Goal: Navigation & Orientation: Find specific page/section

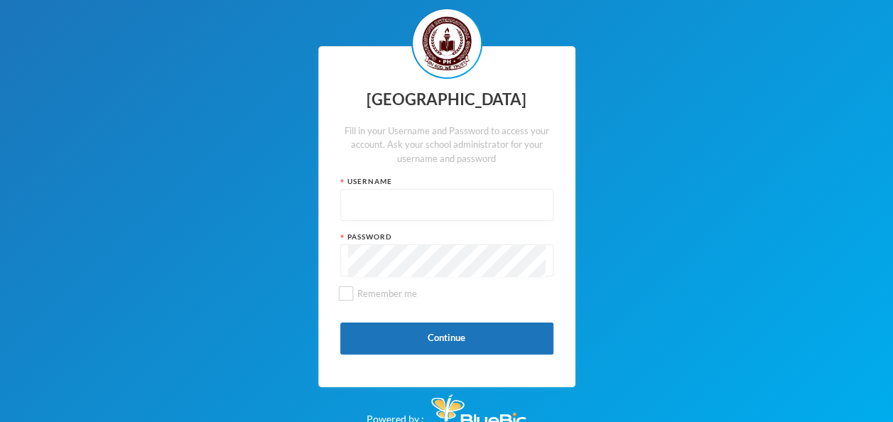
click at [404, 222] on input "text" at bounding box center [447, 206] width 198 height 32
type input "admin"
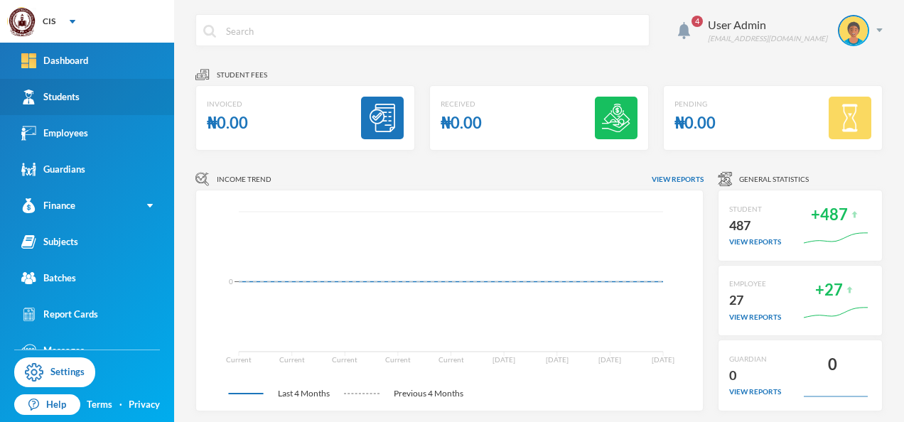
click at [66, 106] on link "Students" at bounding box center [87, 97] width 174 height 36
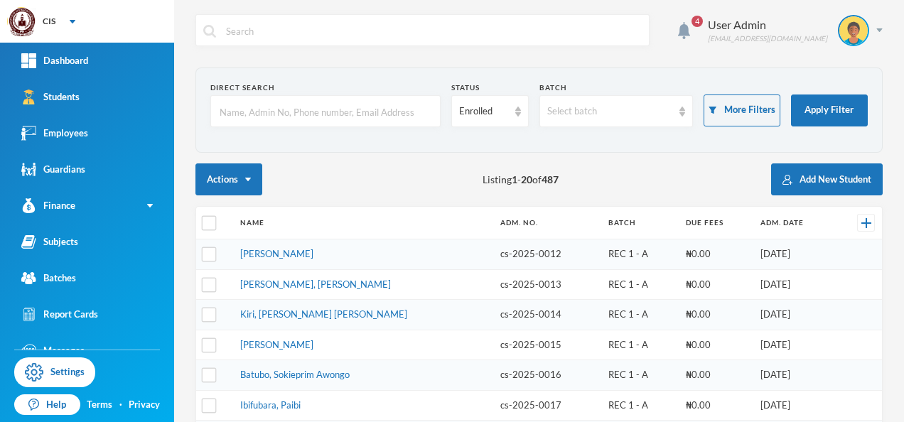
click at [206, 226] on input "checkbox" at bounding box center [209, 223] width 15 height 15
checkbox input "true"
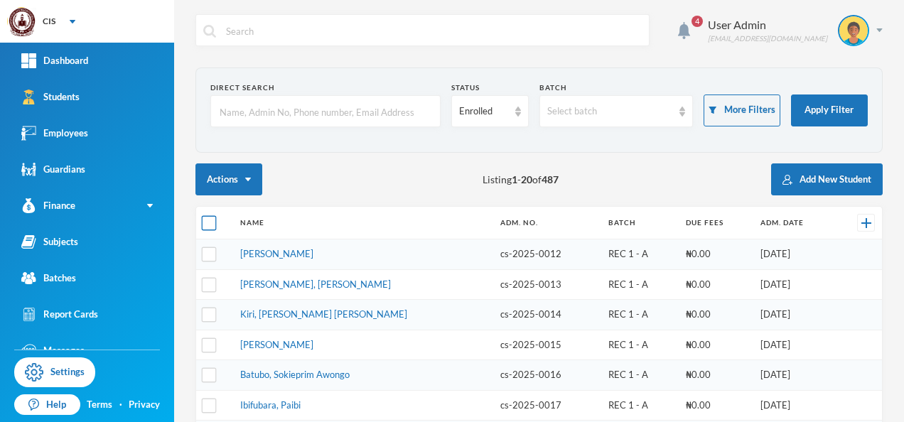
checkbox input "true"
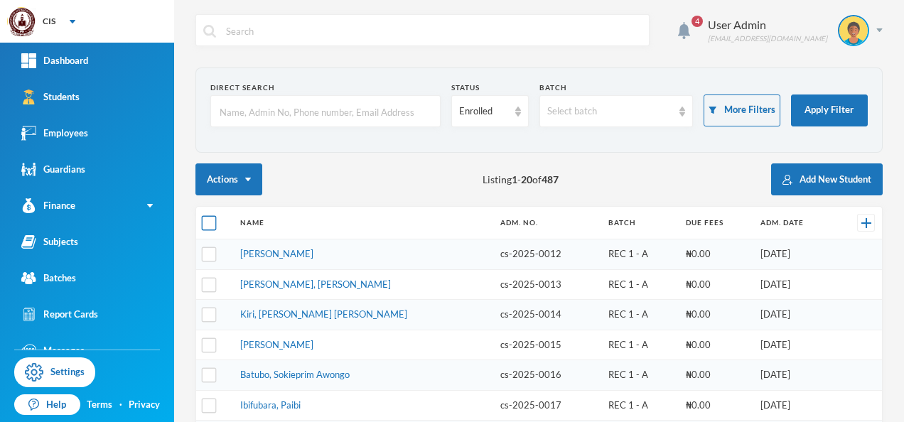
checkbox input "true"
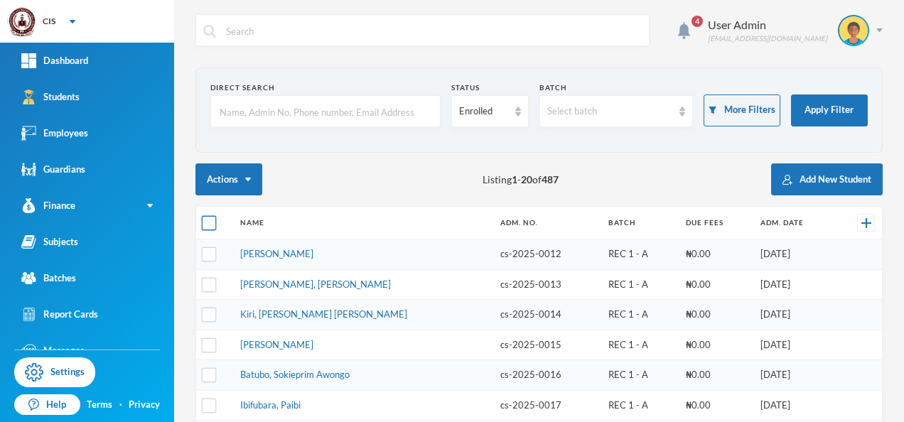
checkbox input "true"
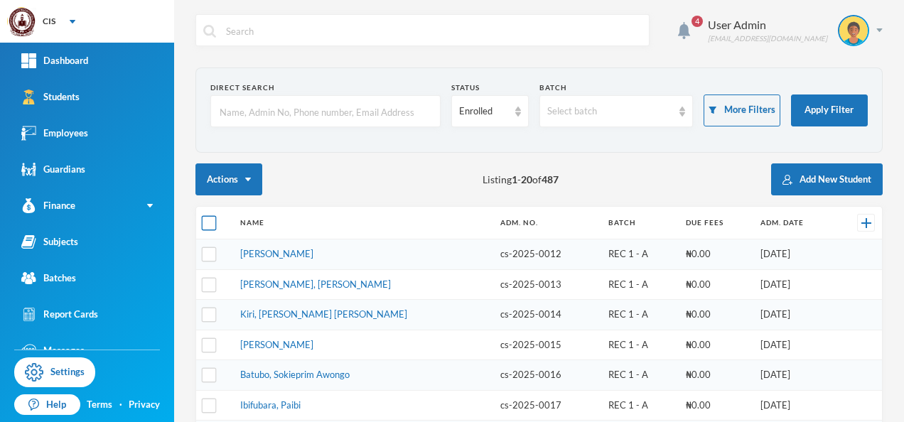
checkbox input "true"
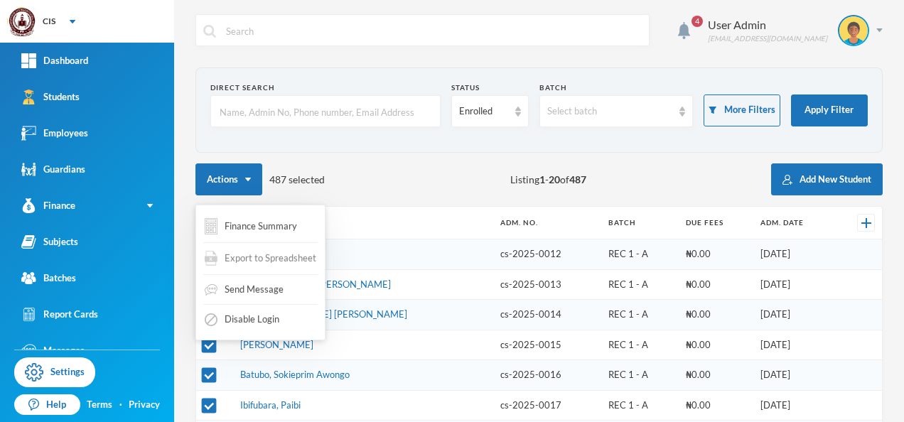
click at [254, 254] on span "Export to Spreadsheet" at bounding box center [271, 259] width 92 height 14
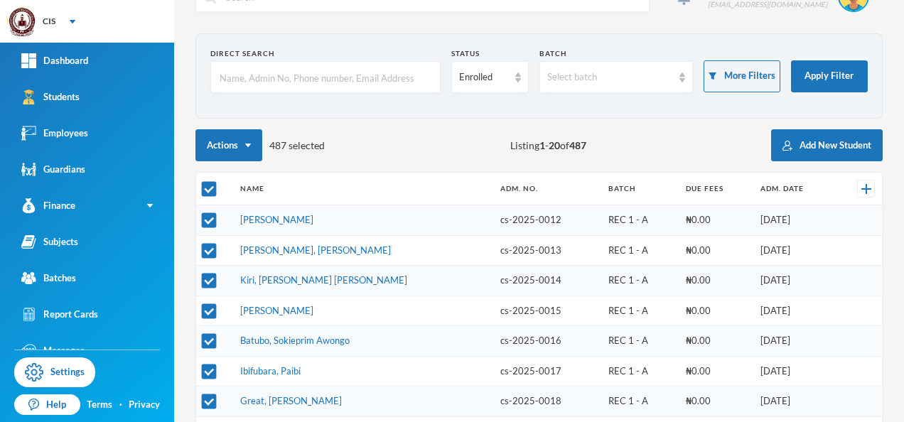
scroll to position [33, 0]
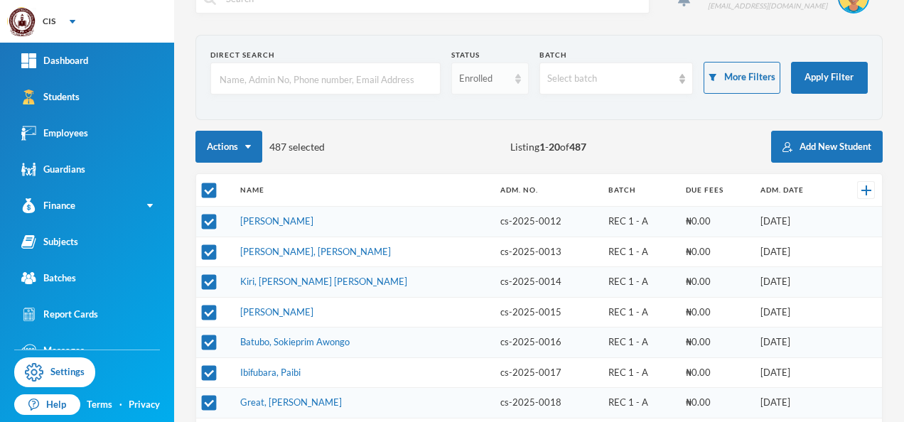
click at [507, 83] on div "Enrolled" at bounding box center [489, 79] width 77 height 32
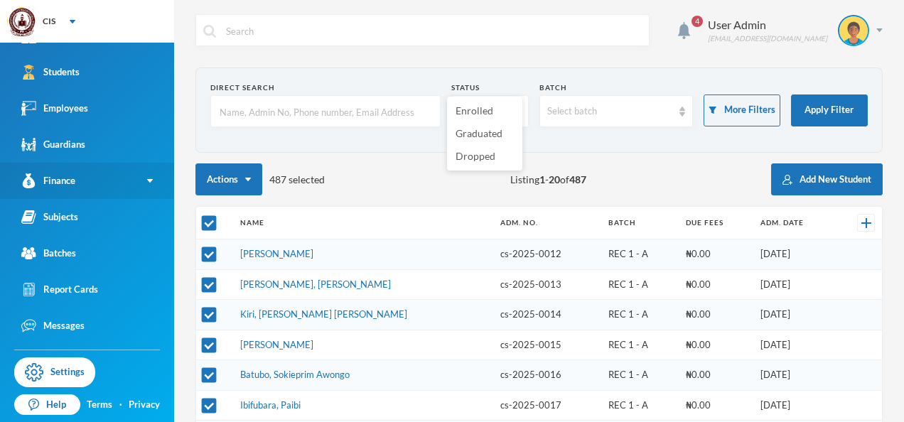
scroll to position [55, 0]
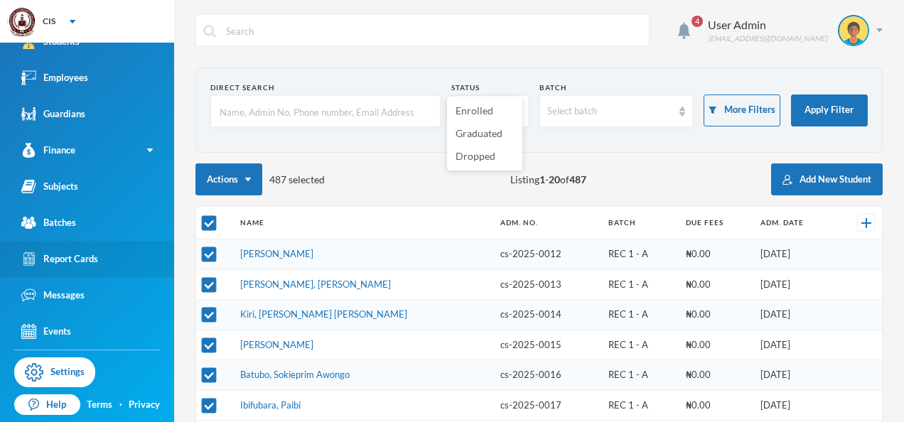
click at [87, 255] on div "Report Cards" at bounding box center [59, 259] width 77 height 15
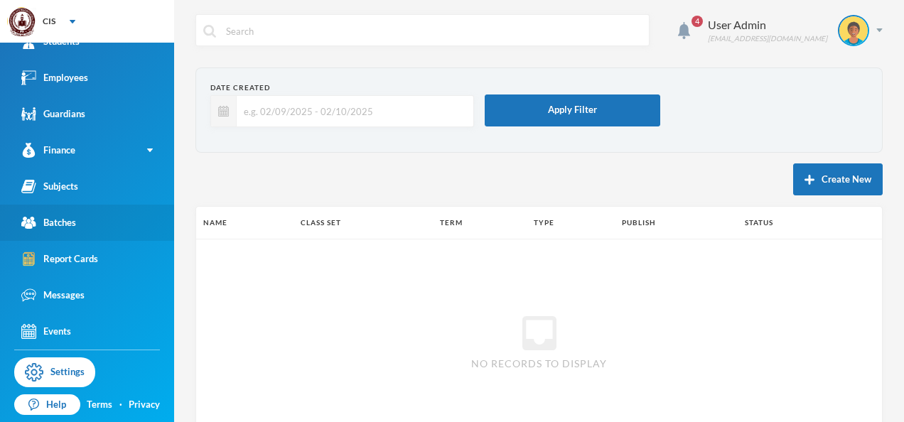
click at [88, 223] on link "Batches" at bounding box center [87, 223] width 174 height 36
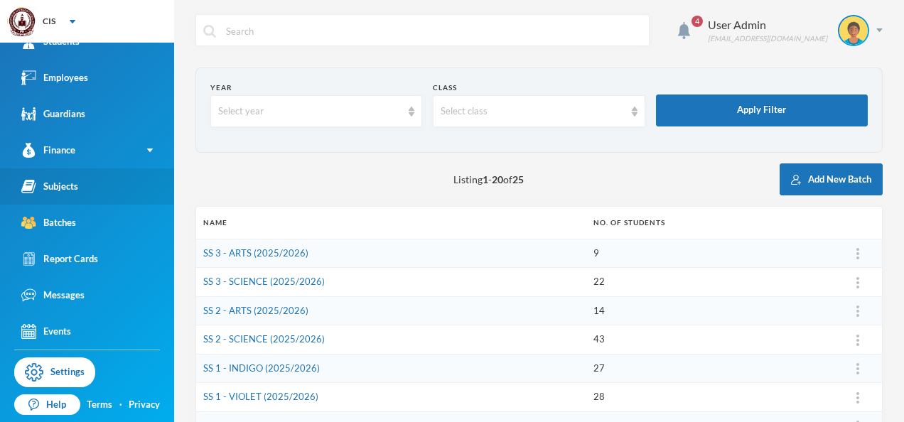
click at [102, 182] on link "Subjects" at bounding box center [87, 186] width 174 height 36
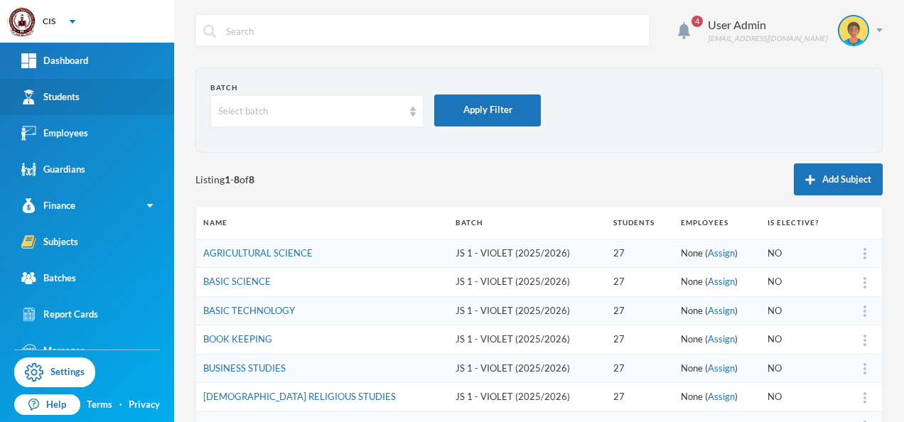
click at [64, 107] on link "Students" at bounding box center [87, 97] width 174 height 36
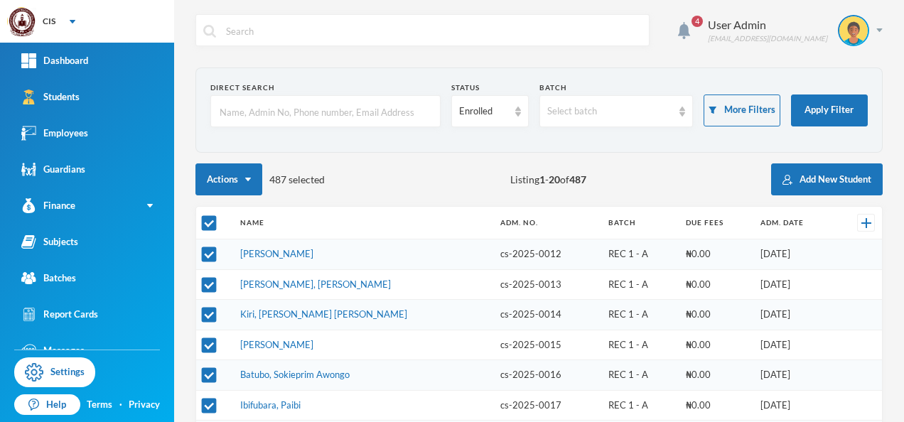
click at [428, 166] on div "Actions 487 selected Listing 1 - 20 of 487 Add New Student" at bounding box center [538, 179] width 687 height 32
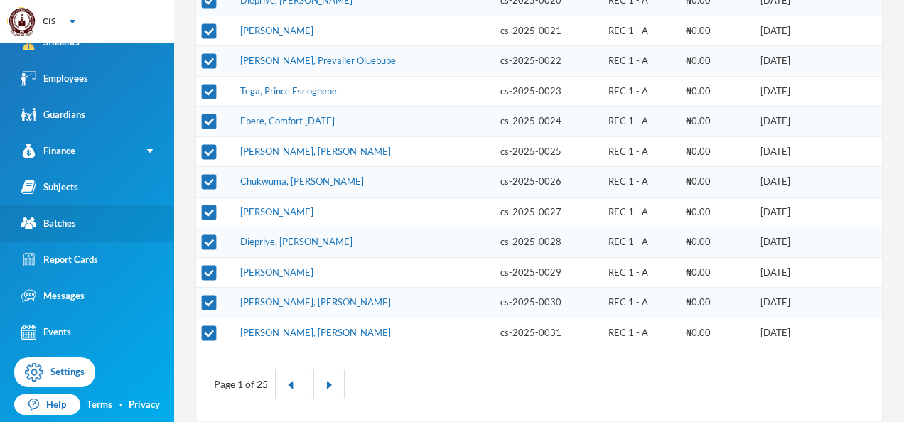
scroll to position [55, 0]
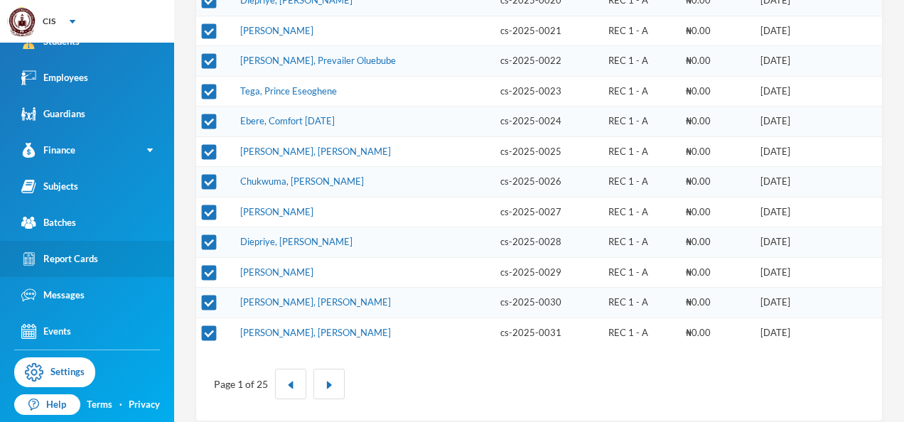
click at [92, 264] on div "Report Cards" at bounding box center [59, 259] width 77 height 15
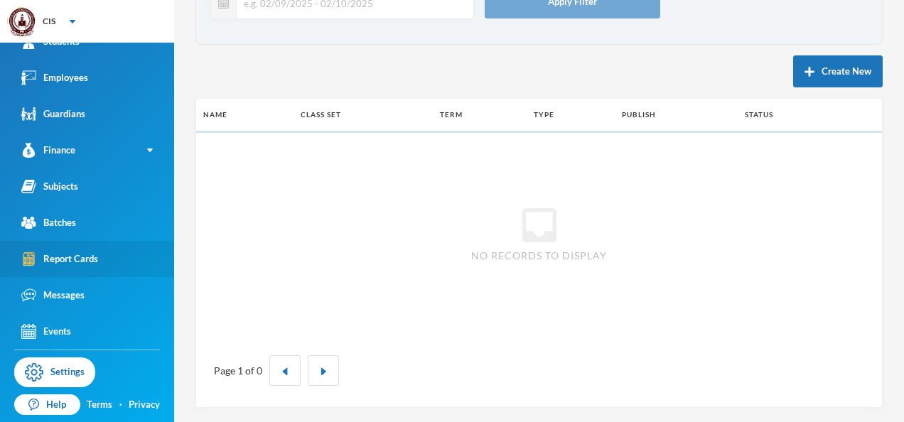
scroll to position [106, 0]
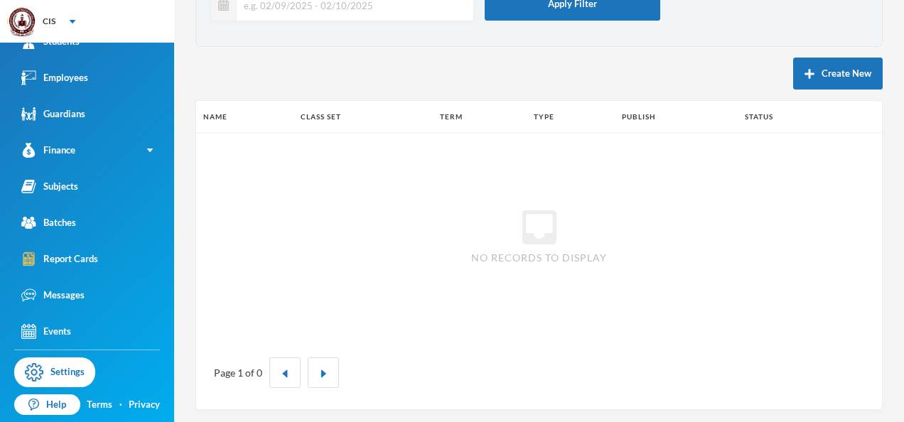
click at [444, 119] on th "Term" at bounding box center [480, 117] width 94 height 32
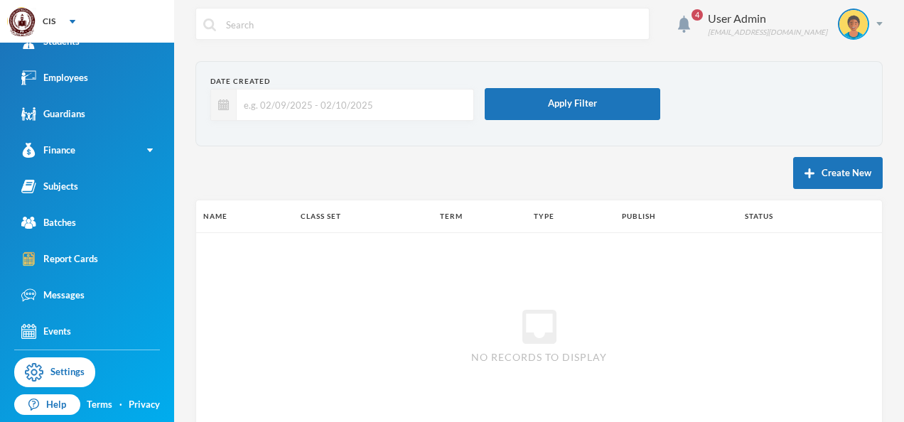
scroll to position [0, 0]
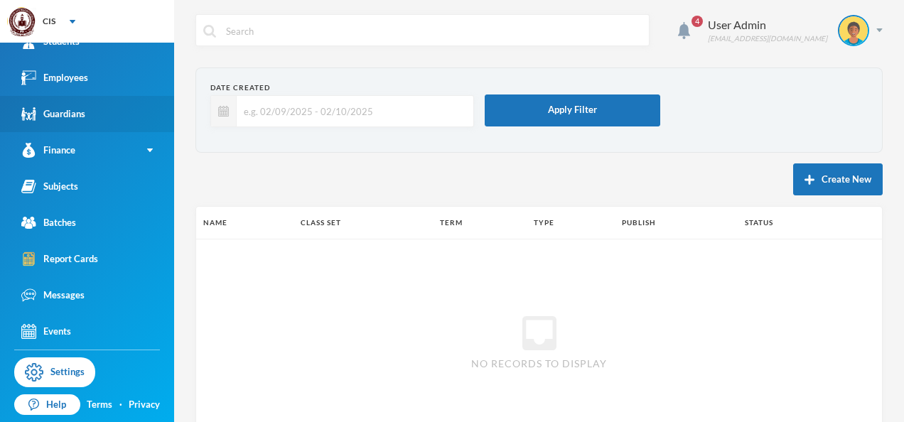
drag, startPoint x: 399, startPoint y: 111, endPoint x: 67, endPoint y: 117, distance: 332.6
click at [67, 117] on div "CIS Your Bluebic Account [GEOGRAPHIC_DATA] Add a New School Dashboard Students …" at bounding box center [452, 211] width 904 height 422
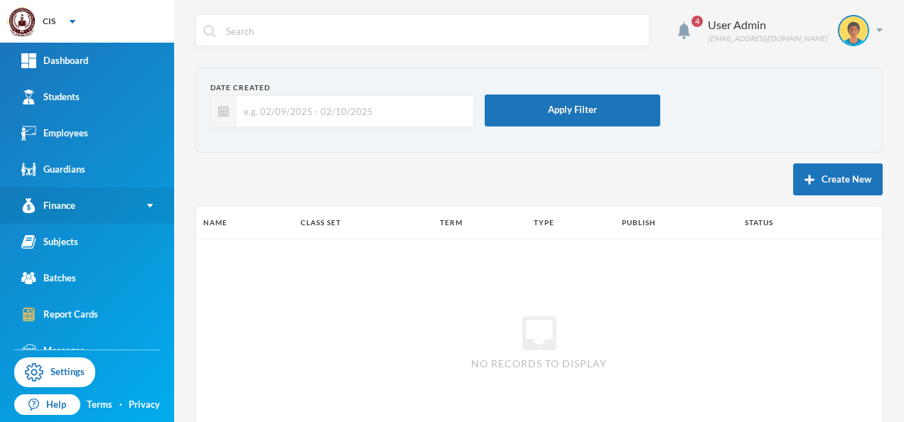
click at [136, 200] on link "Finance" at bounding box center [87, 206] width 174 height 36
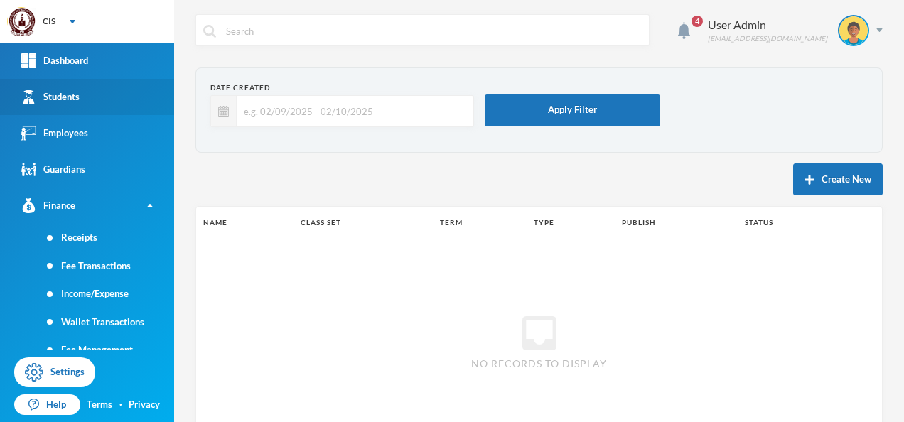
click at [94, 102] on link "Students" at bounding box center [87, 97] width 174 height 36
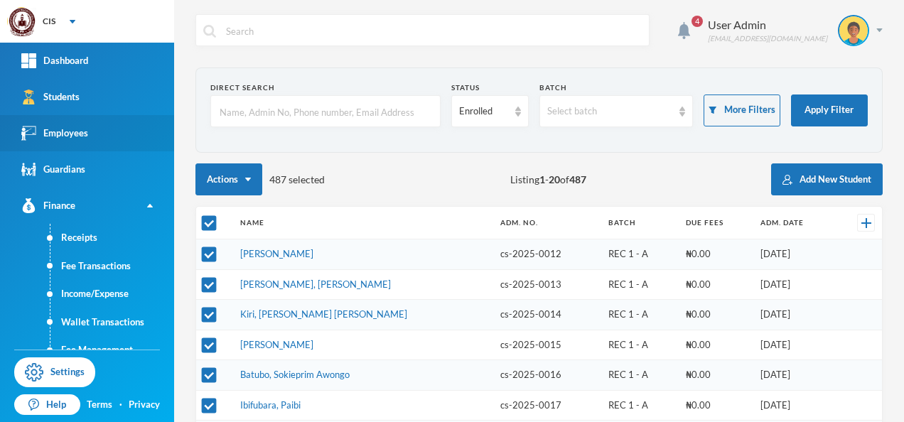
click at [66, 126] on div "Employees" at bounding box center [54, 133] width 67 height 15
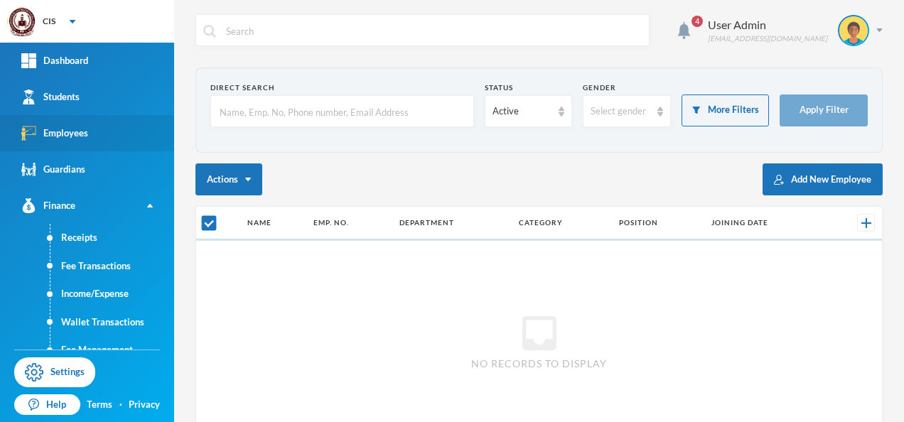
checkbox input "false"
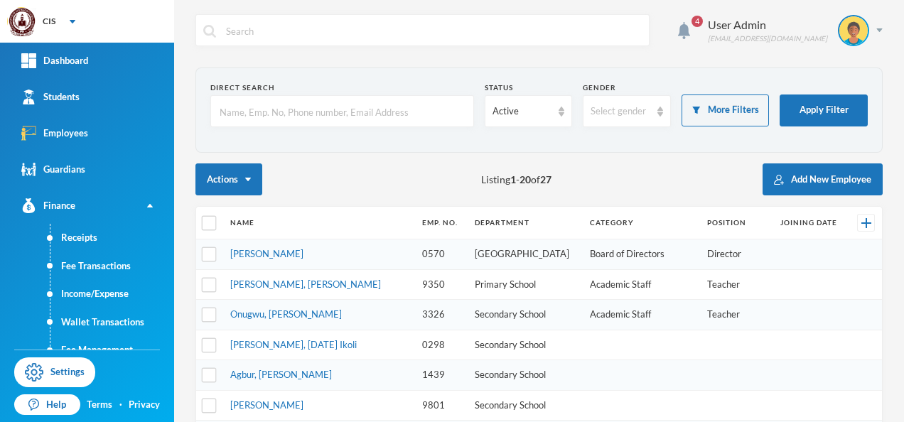
click at [584, 183] on div "Actions Listing 1 - 20 of 27 Add New Employee" at bounding box center [538, 179] width 687 height 32
click at [61, 57] on div "Dashboard" at bounding box center [54, 60] width 67 height 15
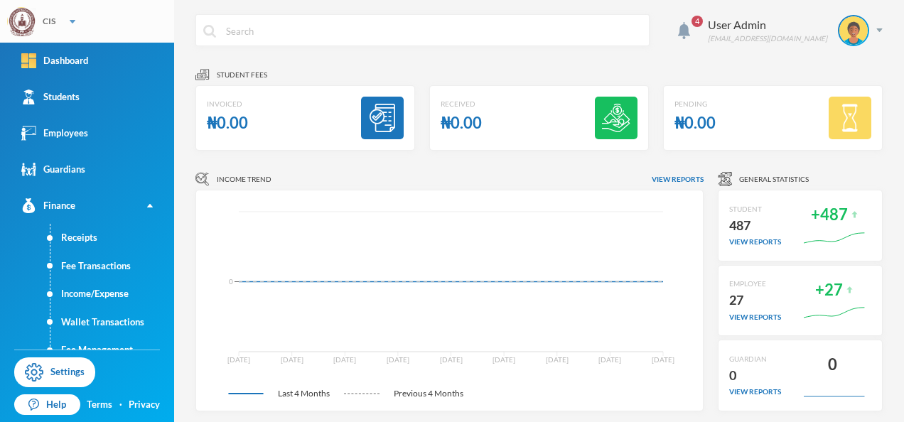
click at [75, 14] on div "CIS" at bounding box center [87, 21] width 174 height 43
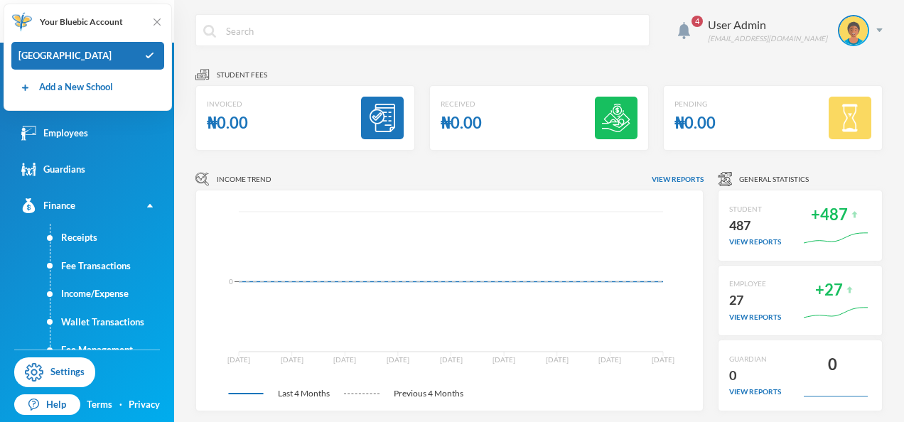
drag, startPoint x: 261, startPoint y: 68, endPoint x: 192, endPoint y: 60, distance: 69.4
click at [192, 60] on div "4 User Admin [EMAIL_ADDRESS][DOMAIN_NAME] Student fees Invoiced ₦0.00 Received …" at bounding box center [539, 211] width 730 height 422
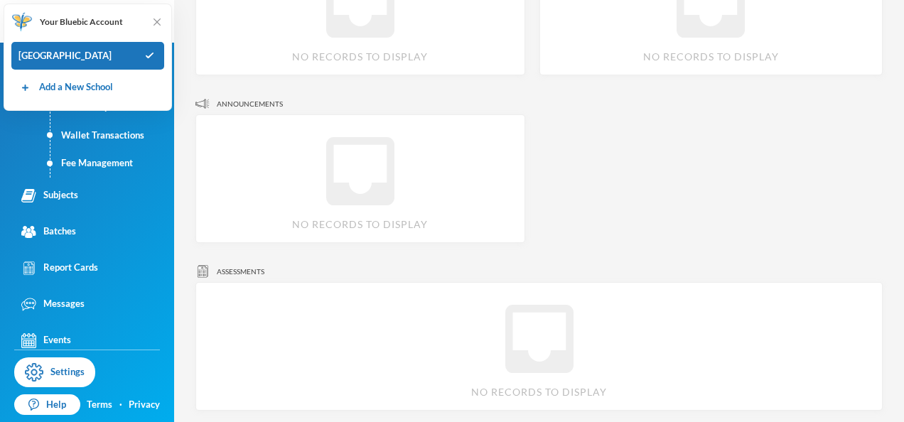
scroll to position [195, 0]
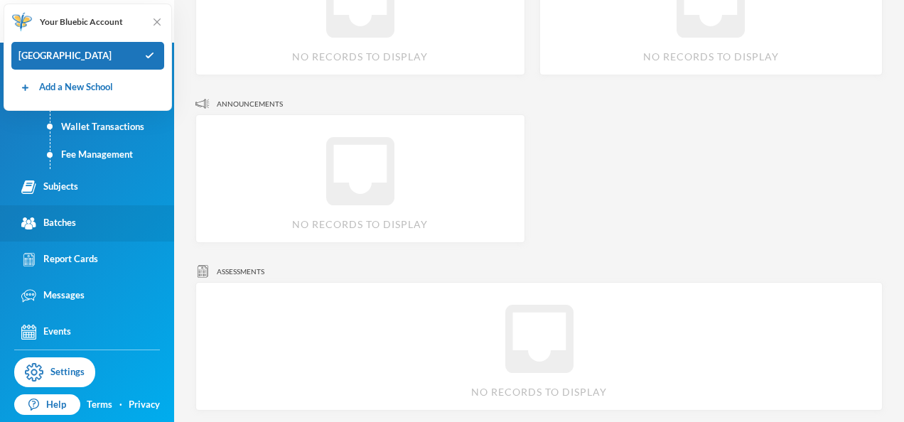
click at [70, 231] on link "Batches" at bounding box center [87, 223] width 174 height 36
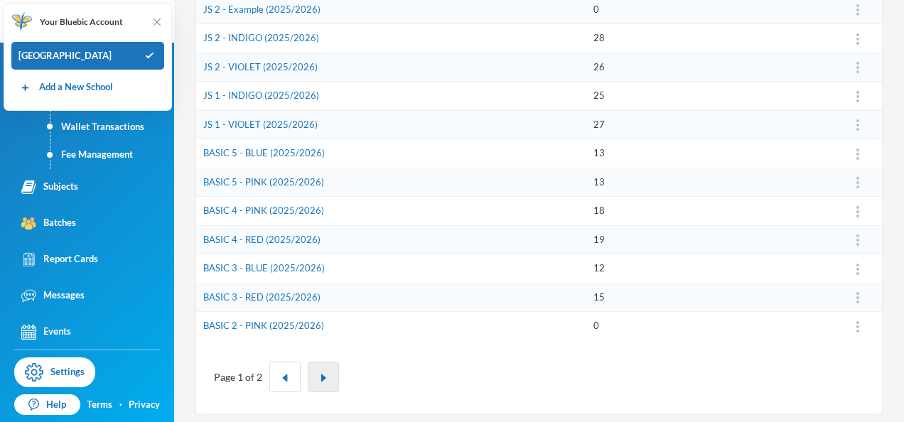
click at [313, 377] on button "button" at bounding box center [323, 377] width 31 height 31
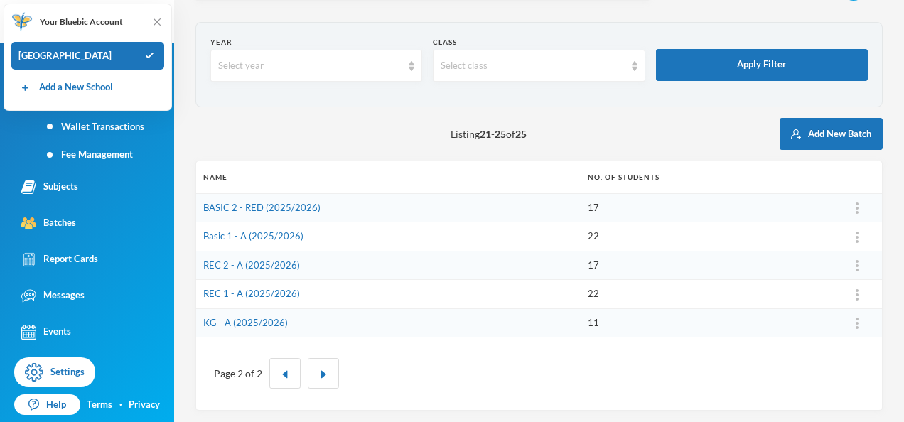
click at [581, 207] on td "17" at bounding box center [707, 207] width 252 height 29
click at [259, 237] on link "Basic 1 - A (2025/2026)" at bounding box center [253, 235] width 100 height 11
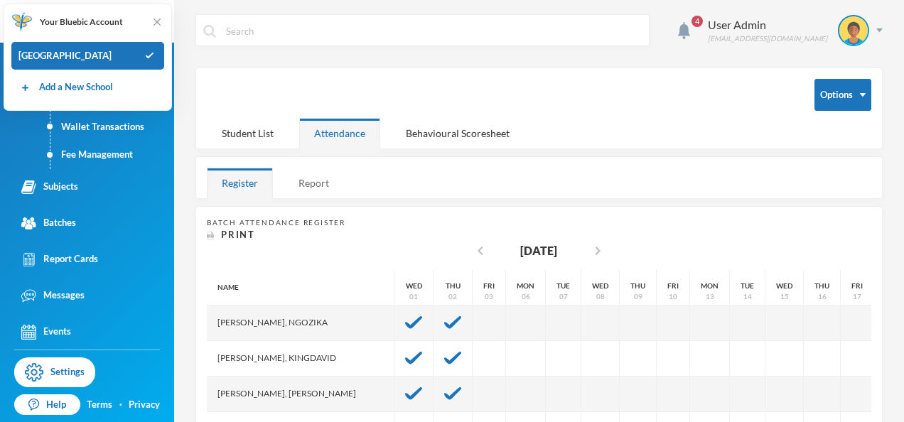
click at [318, 176] on div "Report" at bounding box center [314, 183] width 60 height 31
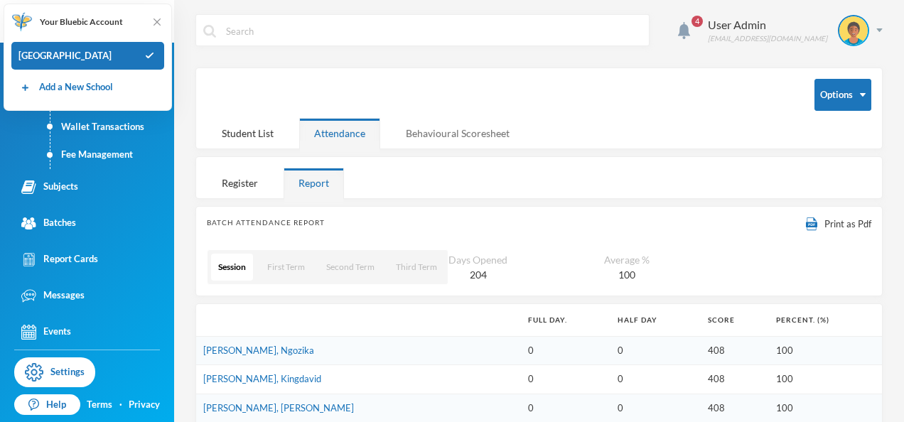
click at [424, 136] on div "Behavioural Scoresheet" at bounding box center [458, 133] width 134 height 31
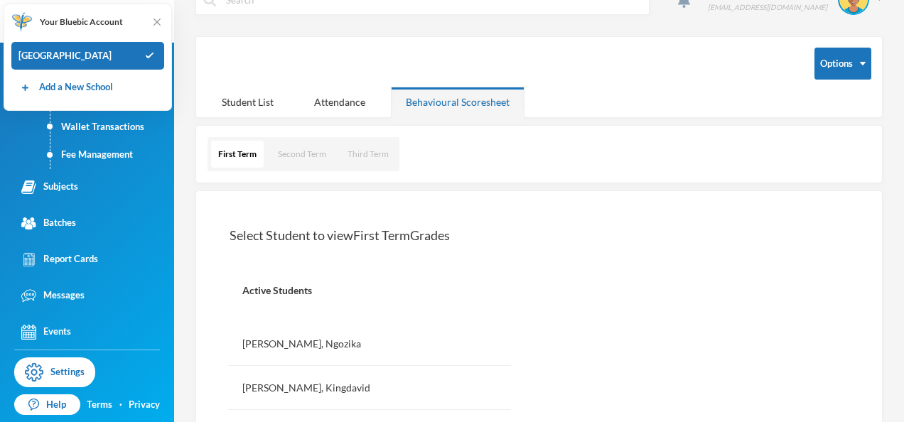
scroll to position [31, 0]
click at [300, 154] on button "Second Term" at bounding box center [302, 154] width 63 height 27
click at [357, 154] on button "Third Term" at bounding box center [367, 154] width 55 height 27
click at [291, 156] on button "Second Term" at bounding box center [301, 154] width 63 height 27
click at [242, 148] on button "First Term" at bounding box center [237, 154] width 52 height 27
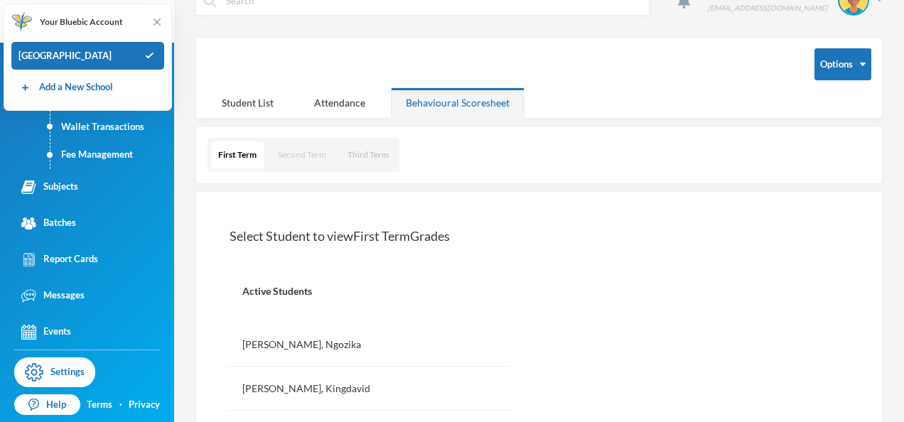
click at [293, 158] on button "Second Term" at bounding box center [302, 154] width 63 height 27
click at [357, 156] on button "Third Term" at bounding box center [367, 154] width 55 height 27
click at [323, 156] on button "Second Term" at bounding box center [301, 154] width 63 height 27
click at [229, 150] on button "First Term" at bounding box center [237, 154] width 52 height 27
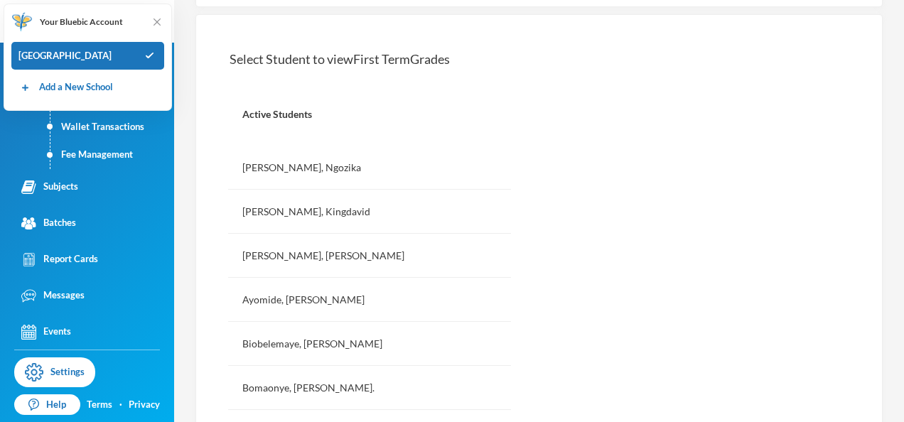
scroll to position [0, 0]
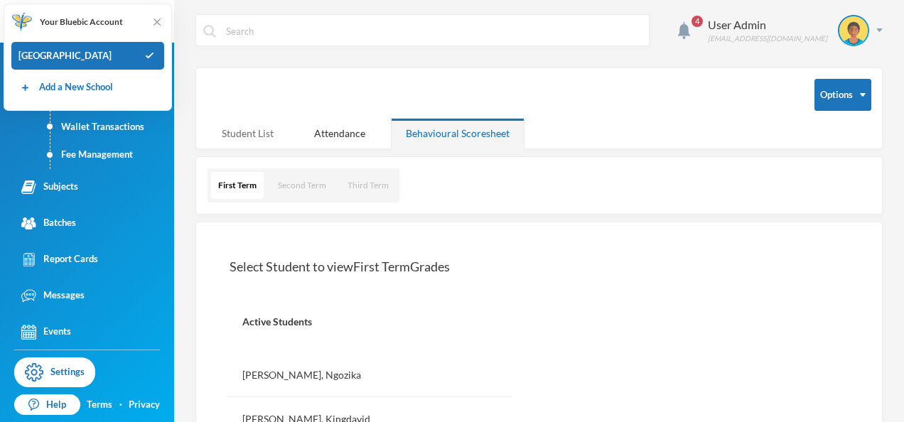
click at [237, 128] on div "Student List" at bounding box center [248, 133] width 82 height 31
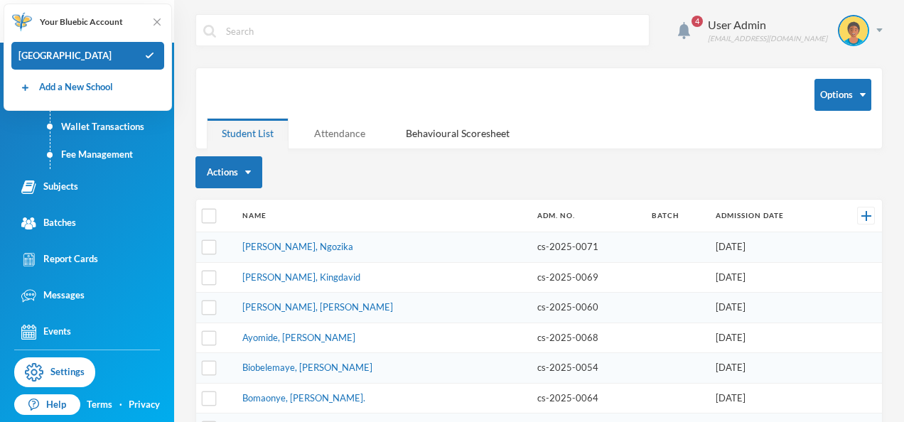
click at [323, 127] on div "Attendance" at bounding box center [339, 133] width 81 height 31
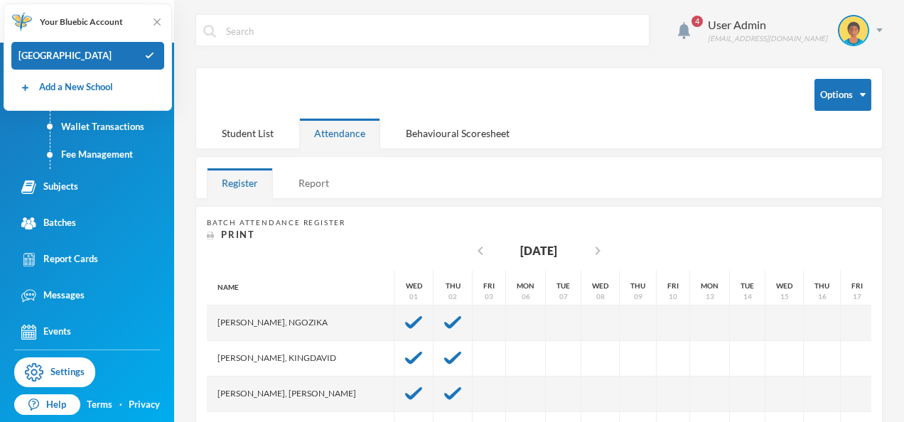
click at [314, 178] on div "Report" at bounding box center [314, 183] width 60 height 31
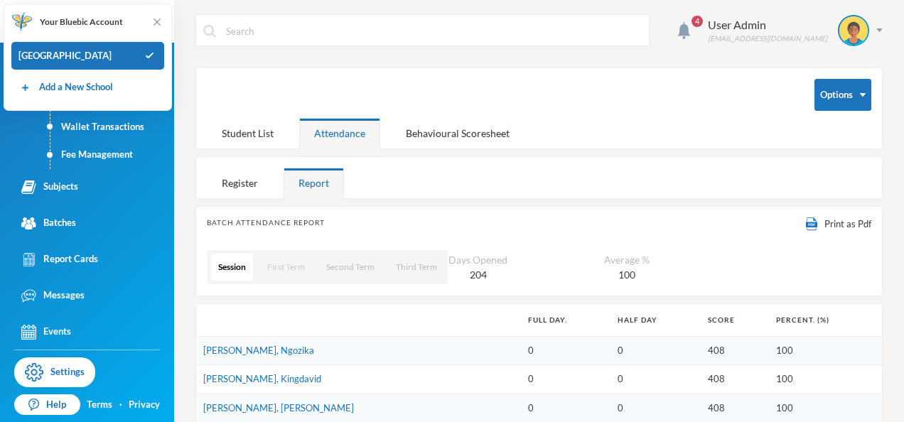
click at [271, 276] on button "First Term" at bounding box center [286, 267] width 52 height 27
drag, startPoint x: 358, startPoint y: 256, endPoint x: 345, endPoint y: 265, distance: 15.8
click at [345, 265] on button "Second Term" at bounding box center [351, 267] width 63 height 27
click at [222, 183] on div "Register" at bounding box center [240, 183] width 66 height 31
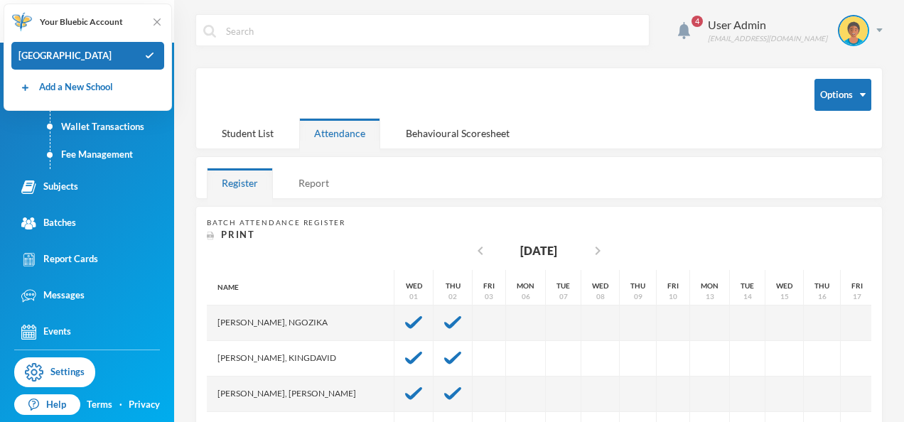
click at [321, 181] on div "Report" at bounding box center [314, 183] width 60 height 31
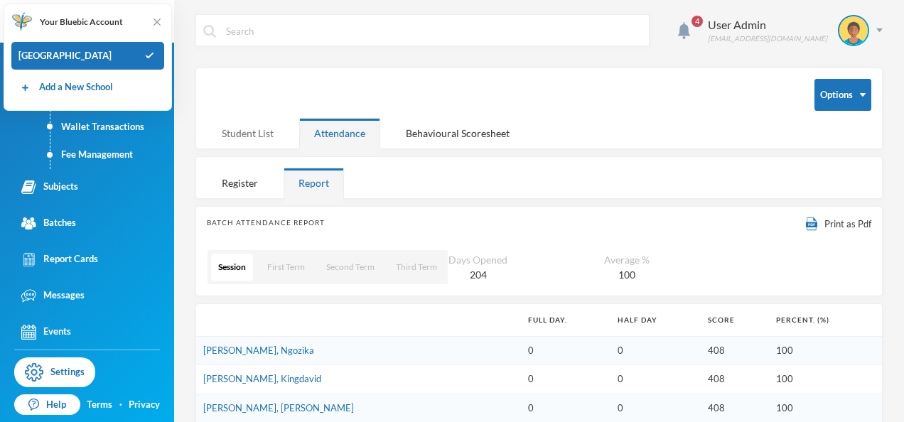
click at [252, 141] on div "Student List" at bounding box center [248, 133] width 82 height 31
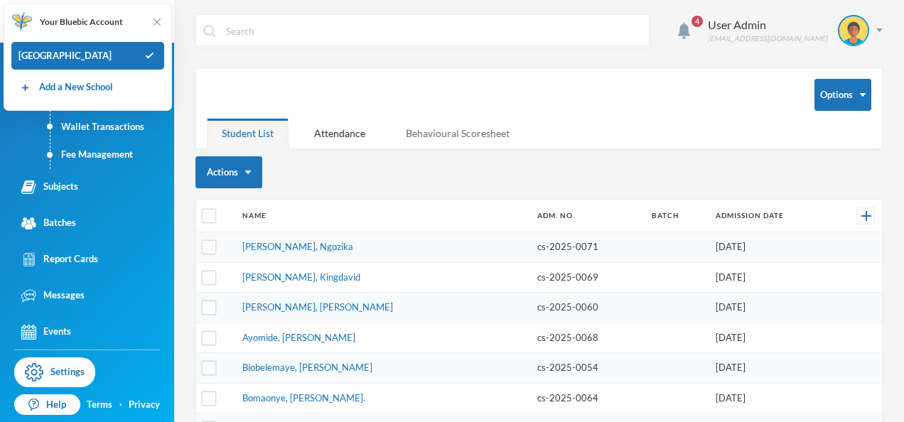
click at [432, 133] on div "Behavioural Scoresheet" at bounding box center [458, 133] width 134 height 31
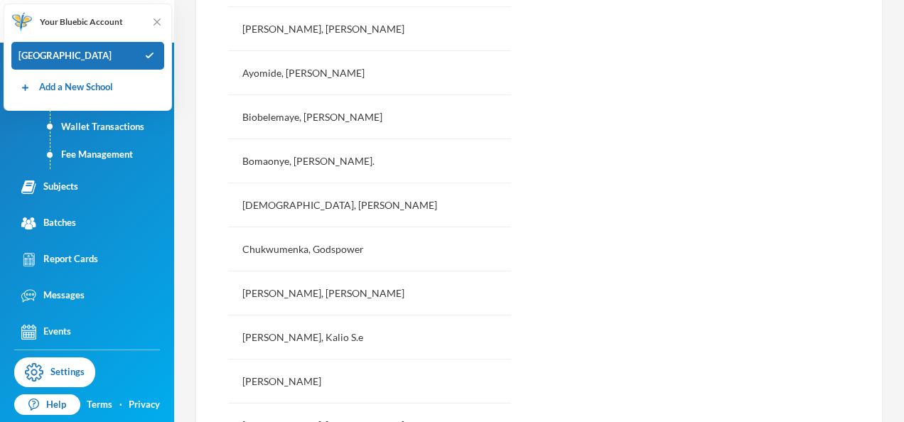
scroll to position [436, 0]
click at [286, 162] on div "Bomaonye, [PERSON_NAME]." at bounding box center [369, 160] width 283 height 44
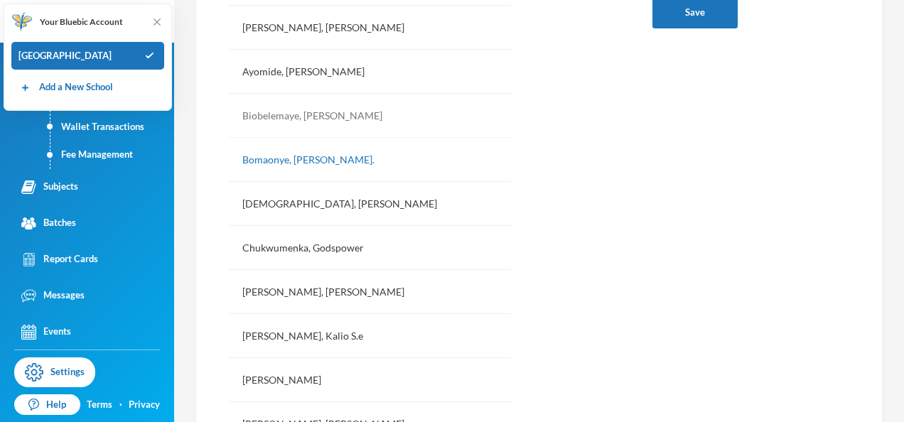
click at [287, 109] on div "Biobelemaye, [PERSON_NAME]" at bounding box center [369, 116] width 283 height 44
